Goal: Obtain resource: Download file/media

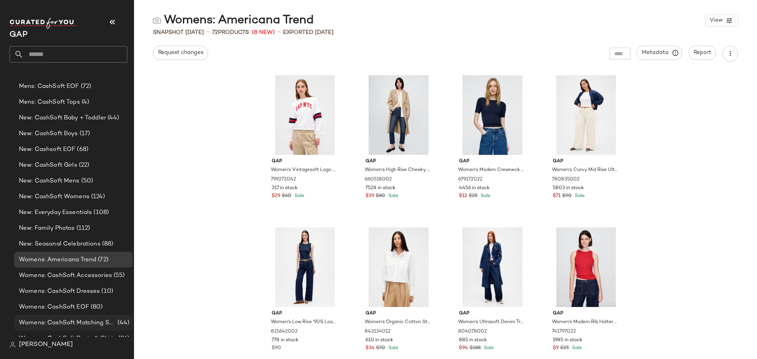
scroll to position [604, 0]
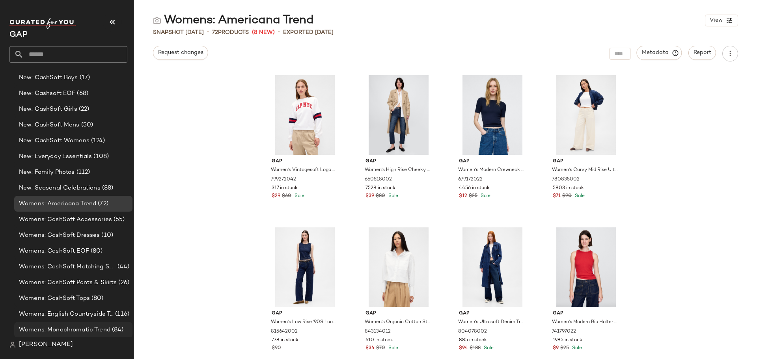
click at [91, 332] on span "Womens: Monochromatic Trend" at bounding box center [64, 330] width 91 height 9
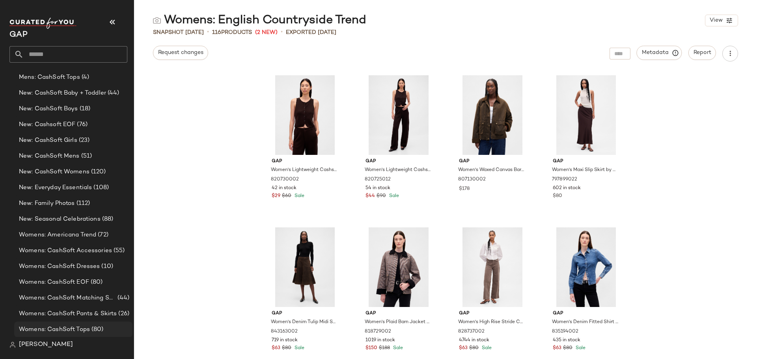
scroll to position [998, 0]
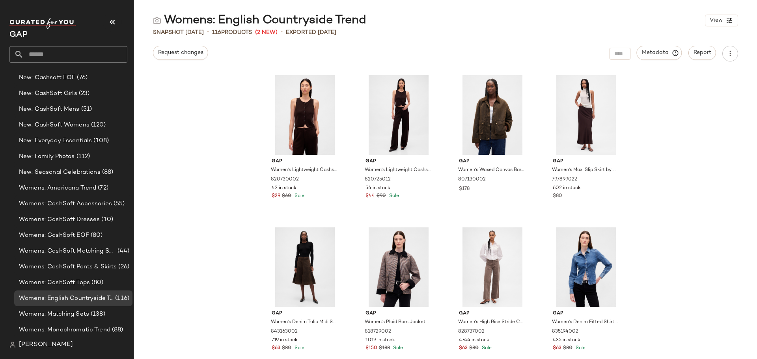
click at [185, 176] on div "Gap Women's Lightweight Cashsoft Tailored Vest by Gap Terra Brown Size M 820730…" at bounding box center [445, 215] width 623 height 288
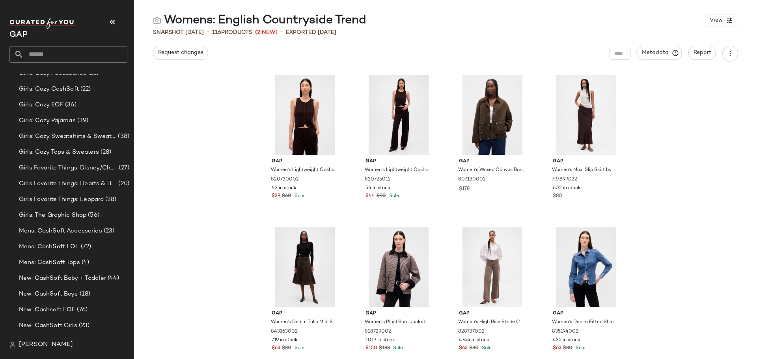
scroll to position [761, 0]
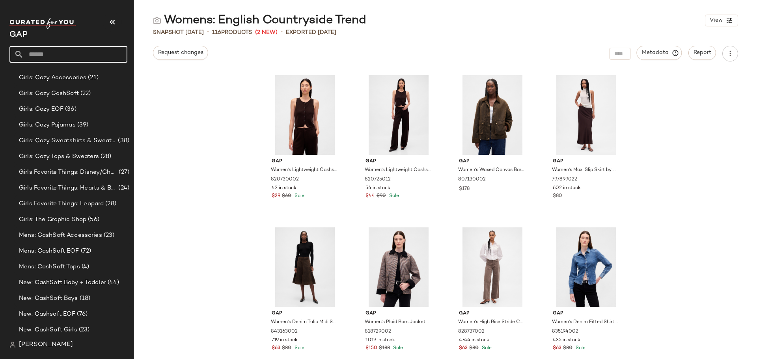
click at [56, 58] on input "text" at bounding box center [76, 54] width 104 height 17
type input "*****"
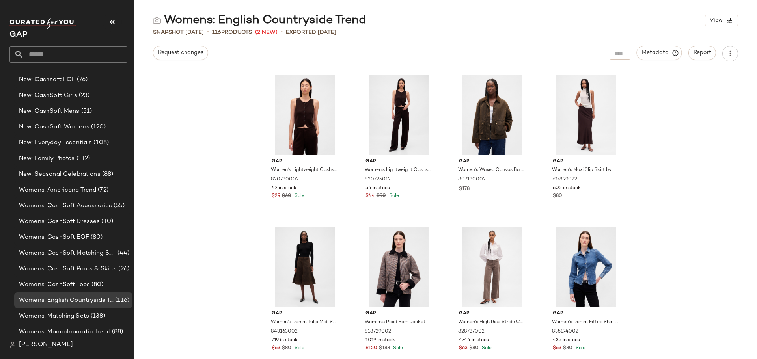
scroll to position [998, 0]
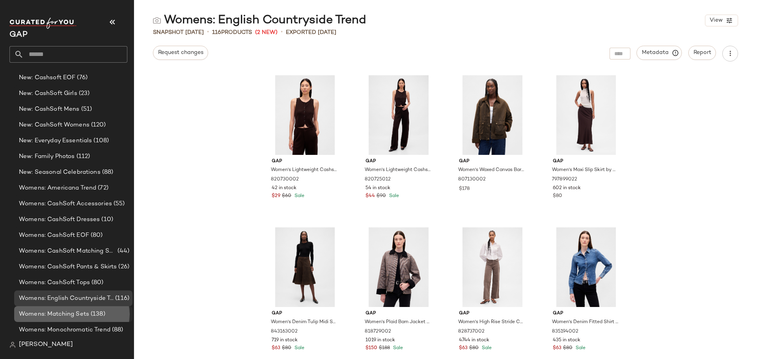
click at [80, 316] on span "Womens: Matching Sets" at bounding box center [54, 314] width 70 height 9
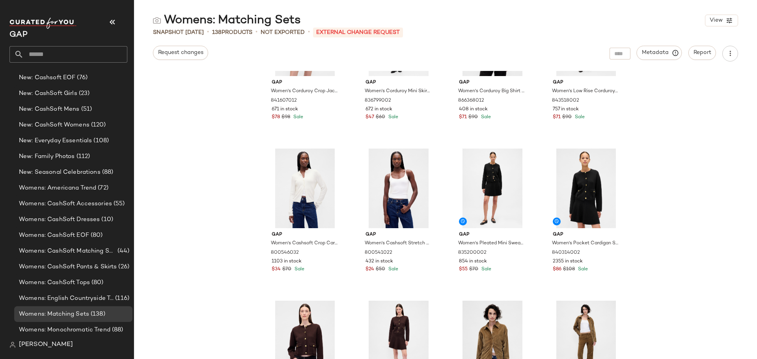
scroll to position [118, 0]
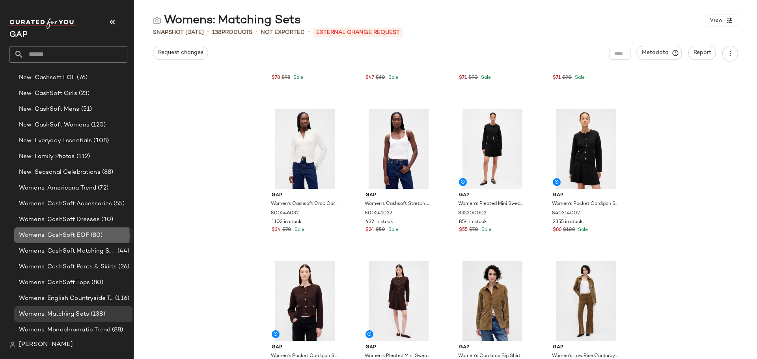
click at [102, 231] on div "Womens: CashSoft EOF (80)" at bounding box center [73, 235] width 113 height 9
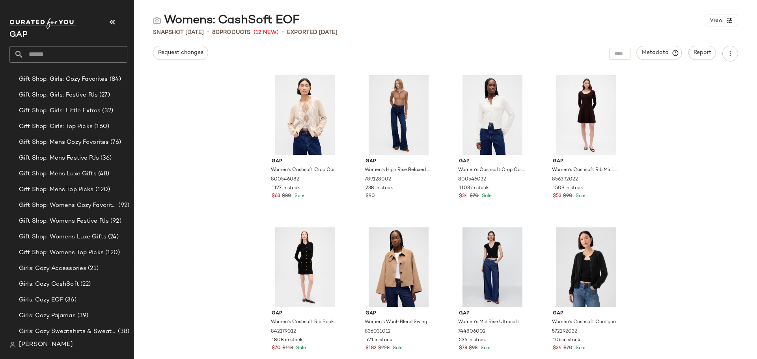
scroll to position [564, 0]
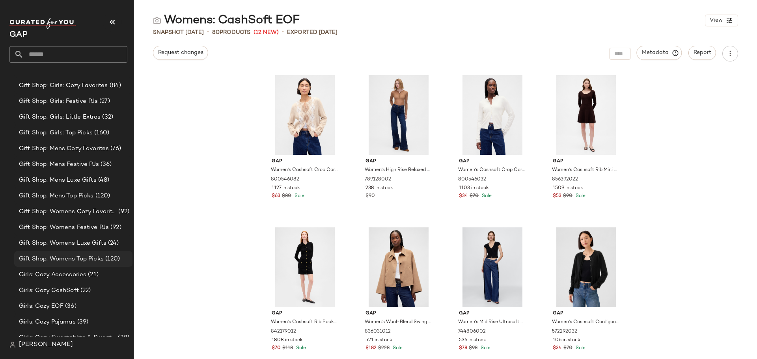
click at [104, 257] on span "(120)" at bounding box center [112, 259] width 17 height 9
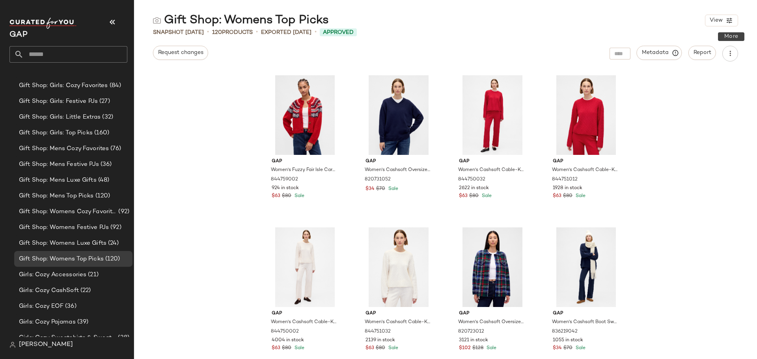
click at [722, 52] on div "Metadata Report" at bounding box center [674, 54] width 129 height 16
click at [731, 56] on icon "button" at bounding box center [730, 54] width 8 height 8
click at [685, 71] on span "Download CSV" at bounding box center [694, 75] width 74 height 8
click at [94, 241] on span "Gift Shop: Womens Luxe Gifts" at bounding box center [63, 243] width 88 height 9
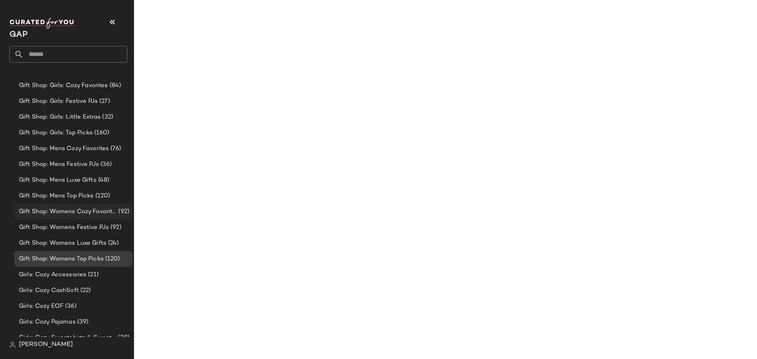
click at [95, 212] on span "Gift Shop: Womens Cozy Favorites" at bounding box center [68, 211] width 98 height 9
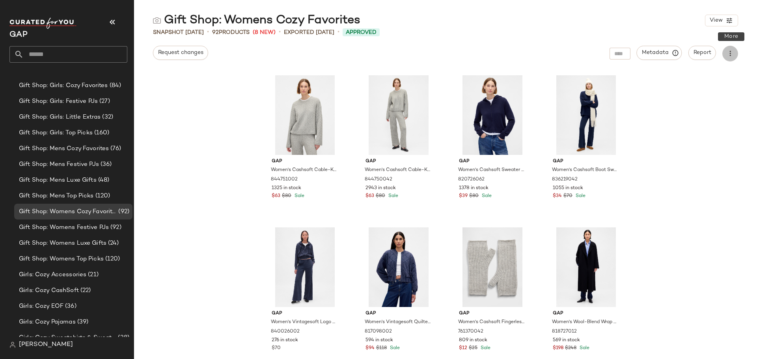
click at [730, 56] on icon "button" at bounding box center [730, 54] width 8 height 8
click at [705, 75] on span "Download CSV" at bounding box center [694, 75] width 74 height 8
click at [104, 223] on span "Gift Shop: Womens Festive PJs" at bounding box center [64, 227] width 90 height 9
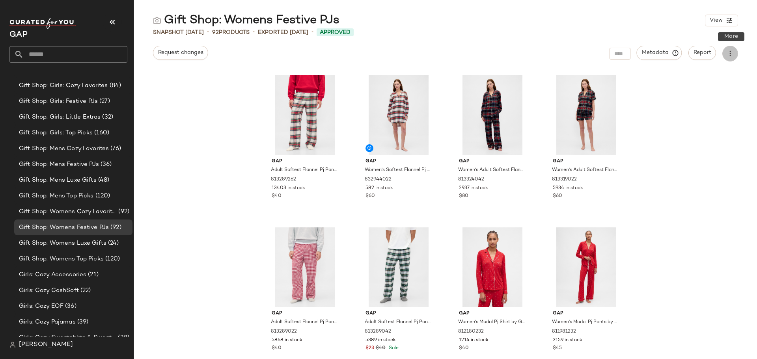
click at [729, 52] on icon "button" at bounding box center [730, 54] width 8 height 8
click at [707, 78] on span "Download CSV" at bounding box center [694, 75] width 74 height 8
click at [87, 244] on span "Gift Shop: Womens Luxe Gifts" at bounding box center [63, 243] width 88 height 9
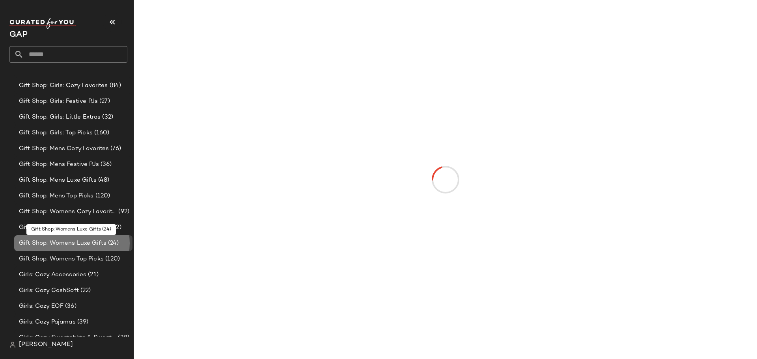
click at [87, 247] on span "Gift Shop: Womens Luxe Gifts" at bounding box center [63, 243] width 88 height 9
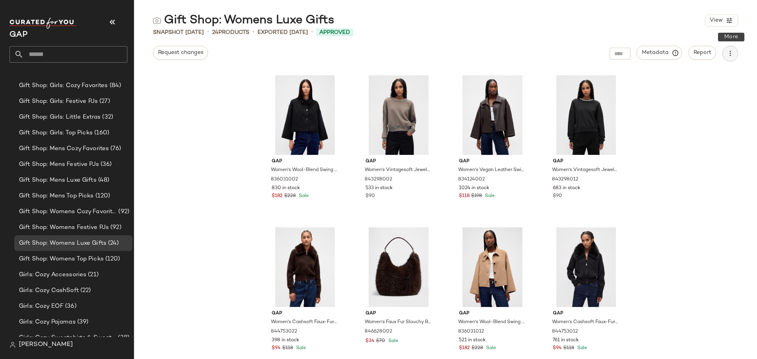
click at [725, 53] on button "button" at bounding box center [730, 54] width 16 height 16
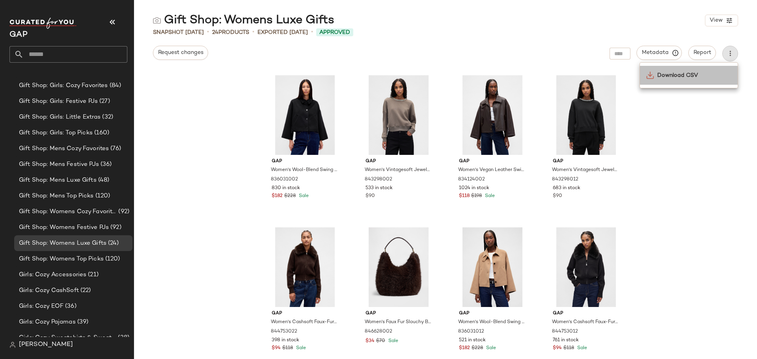
click at [692, 73] on span "Download CSV" at bounding box center [694, 75] width 74 height 8
click at [173, 187] on div "Gap Women's Wool-Blend Swing Jacket by Gap New Classic Navy Blue Size XS/S 8360…" at bounding box center [445, 215] width 623 height 288
